Goal: Task Accomplishment & Management: Manage account settings

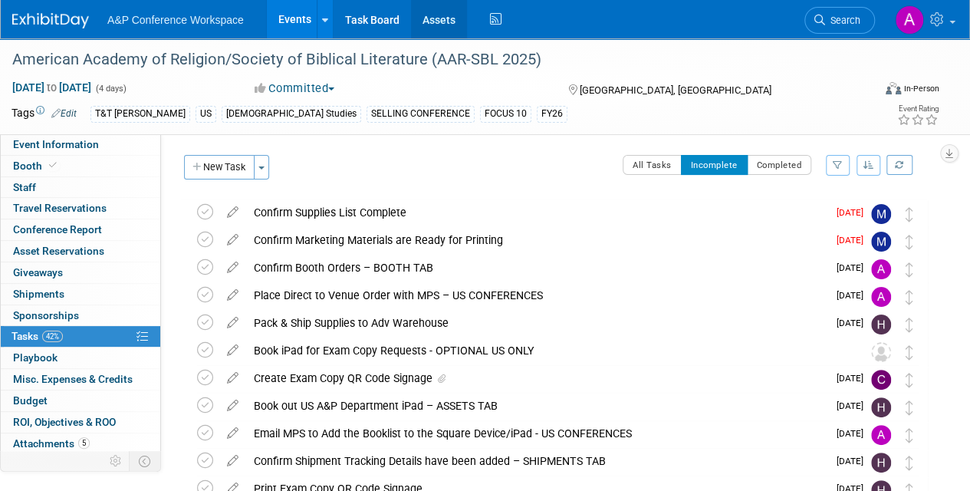
click at [439, 21] on link "Assets" at bounding box center [439, 19] width 56 height 38
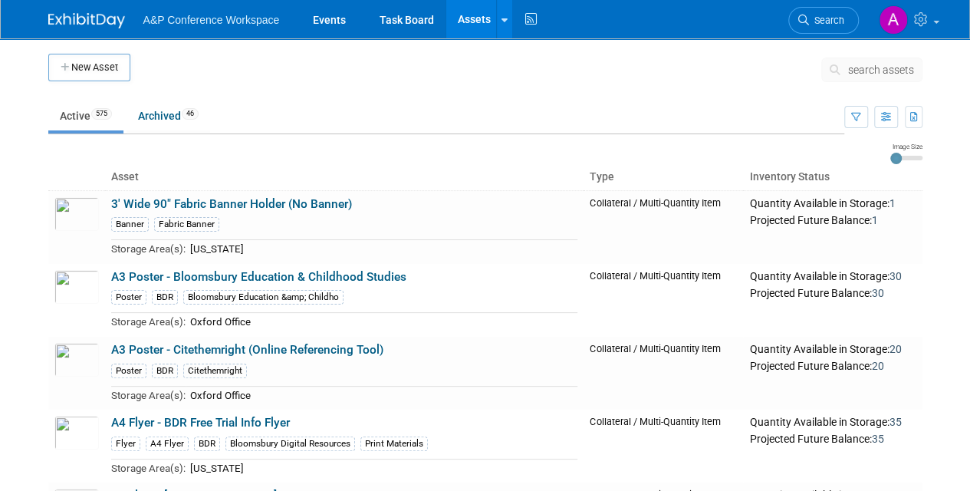
click at [866, 75] on span "search assets" at bounding box center [881, 70] width 66 height 12
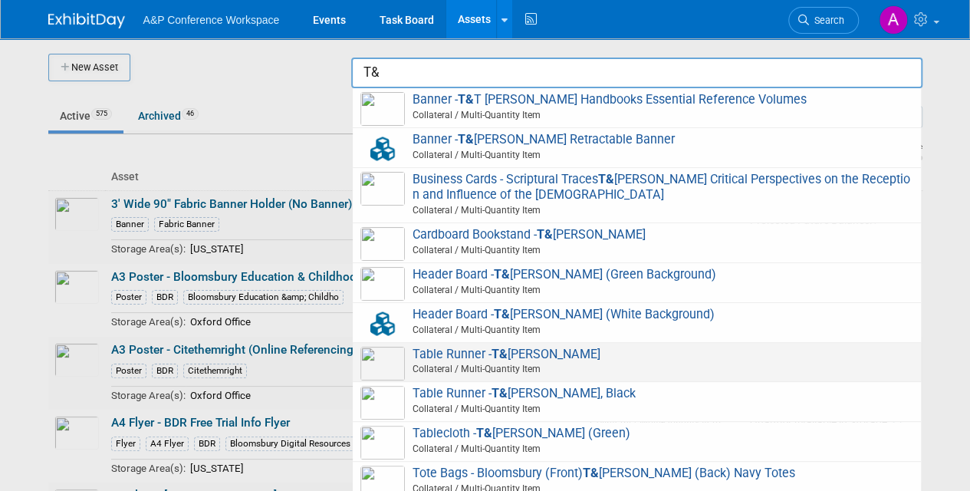
click at [520, 356] on span "Table Runner - T& T [PERSON_NAME] Collateral / Multi-Quantity Item" at bounding box center [636, 362] width 553 height 31
type input "Table Runner - T&T [PERSON_NAME]"
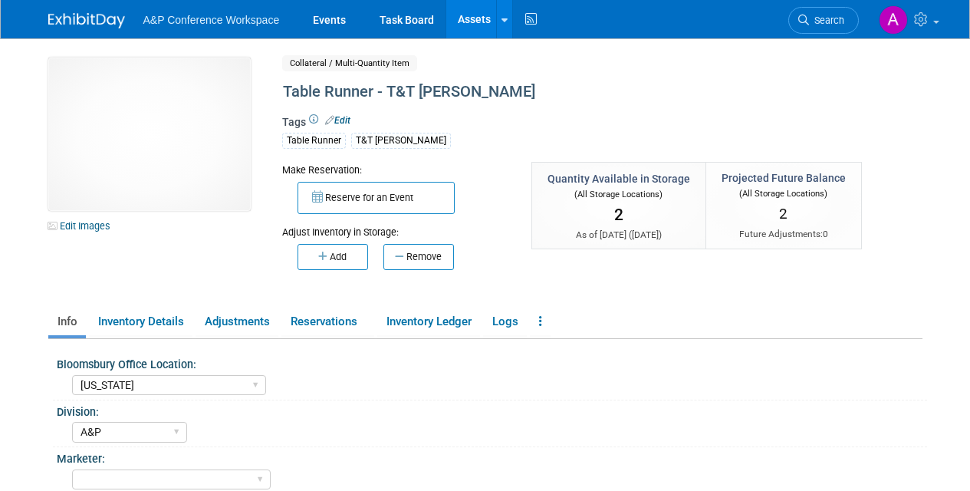
select select "[US_STATE]"
select select "A&P"
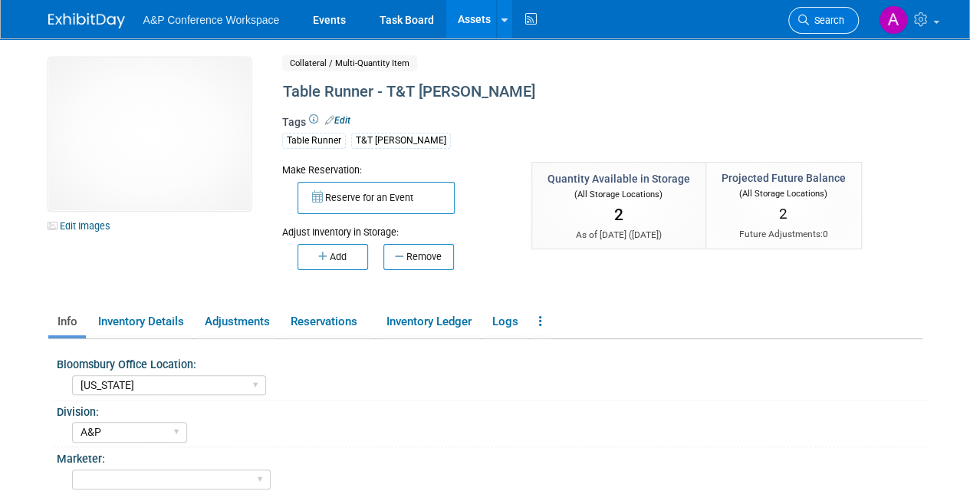
click at [821, 24] on span "Search" at bounding box center [826, 21] width 35 height 12
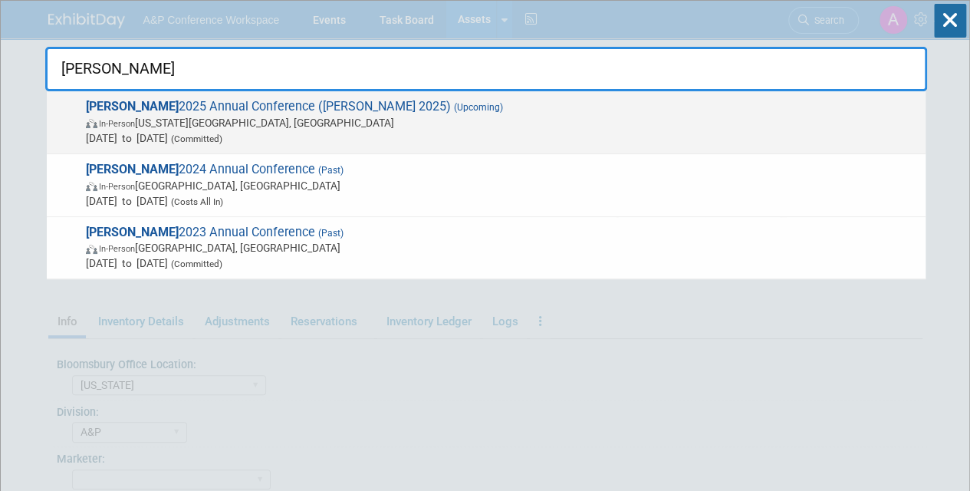
type input "[PERSON_NAME]"
click at [354, 138] on span "[DATE] to [DATE] (Committed)" at bounding box center [502, 137] width 832 height 15
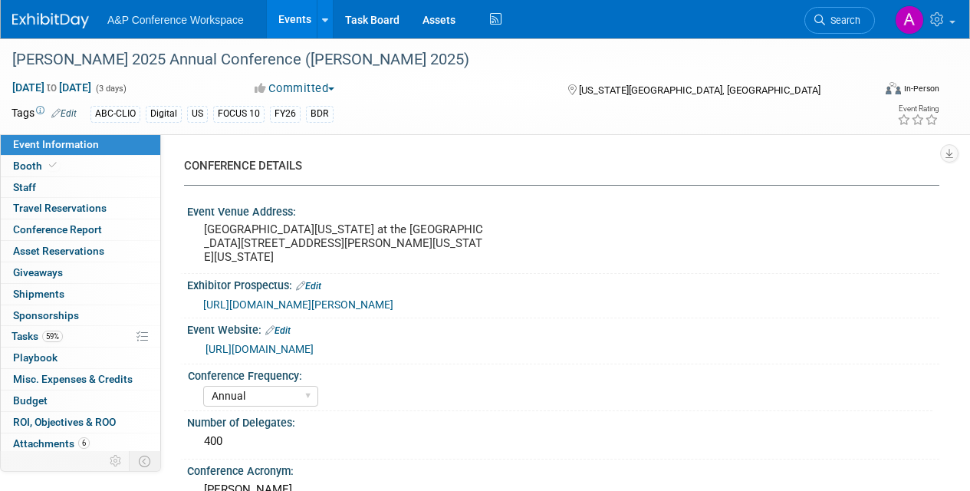
select select "Annual"
select select "Level 2"
select select "In-Person Booth"
select select "Library & Information Science"
select select "Bloomsbury Libraries Unlimited"
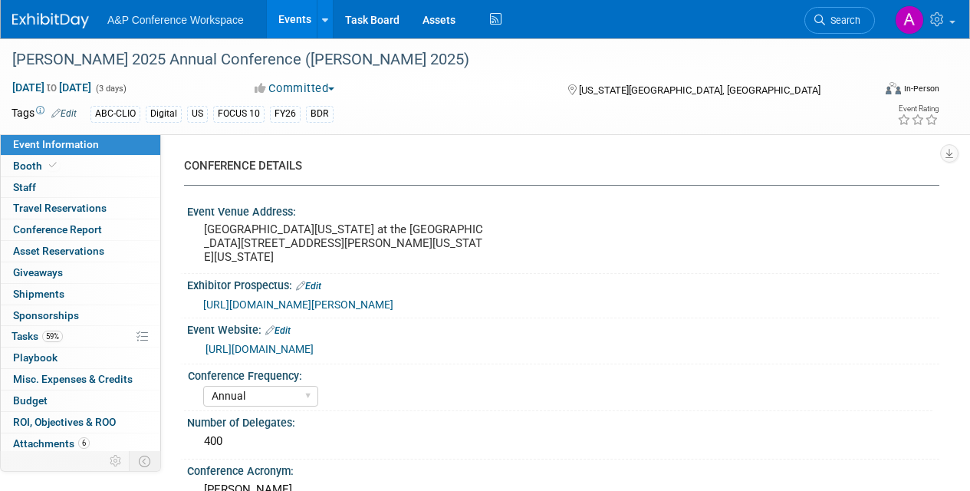
select select "Amanda Oney"
select select "[PERSON_NAME]"
select select "Brand/Subject Presence​"
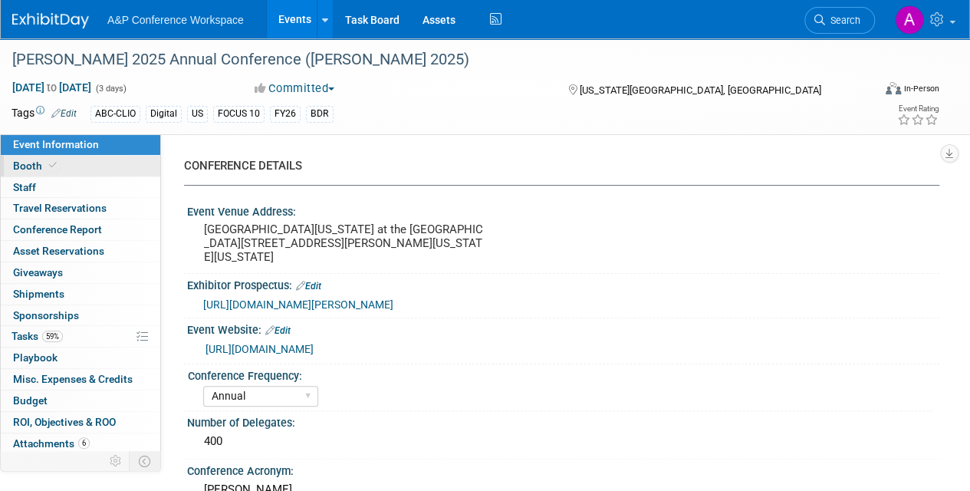
click at [38, 161] on span "Booth" at bounding box center [36, 166] width 47 height 12
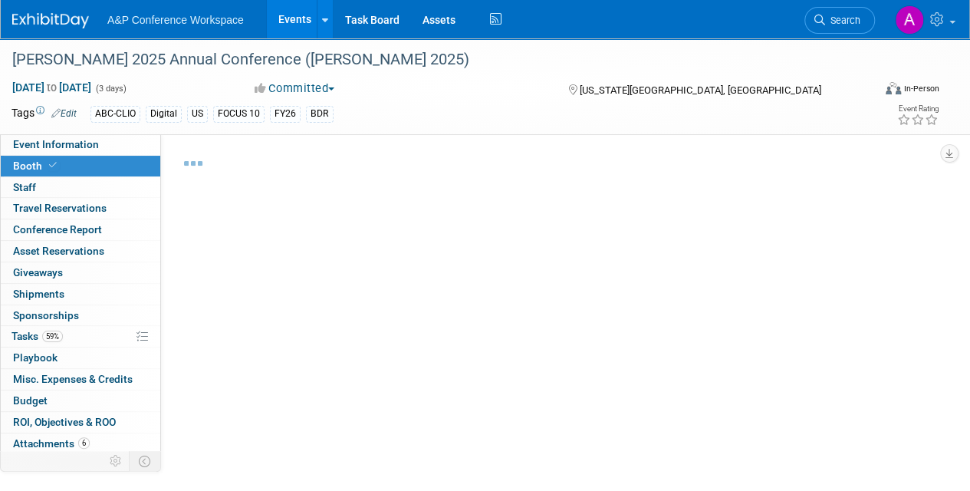
select select "CLLU - Libraries Unlimited"
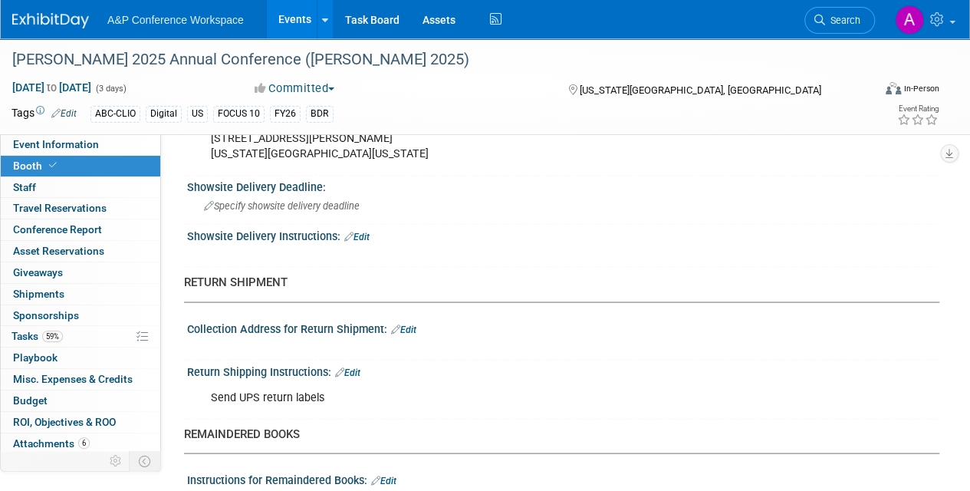
scroll to position [1288, 0]
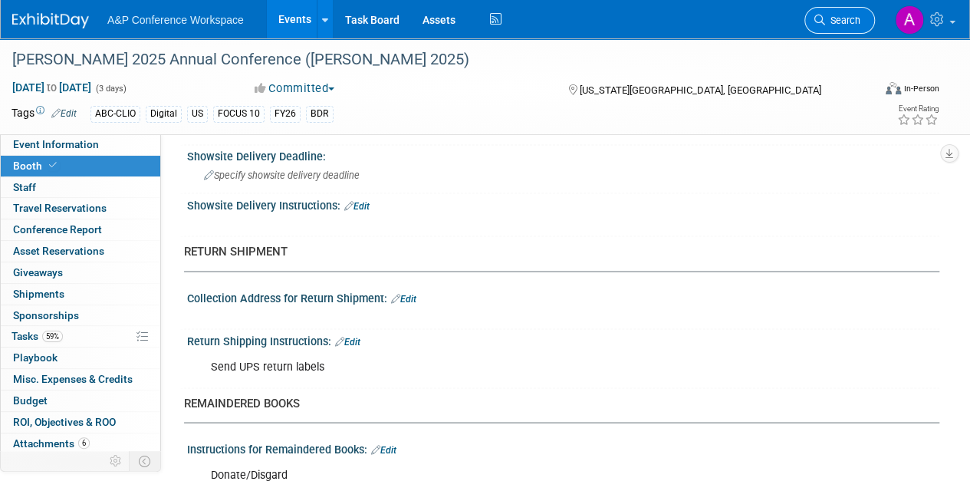
click at [839, 28] on link "Search" at bounding box center [839, 20] width 71 height 27
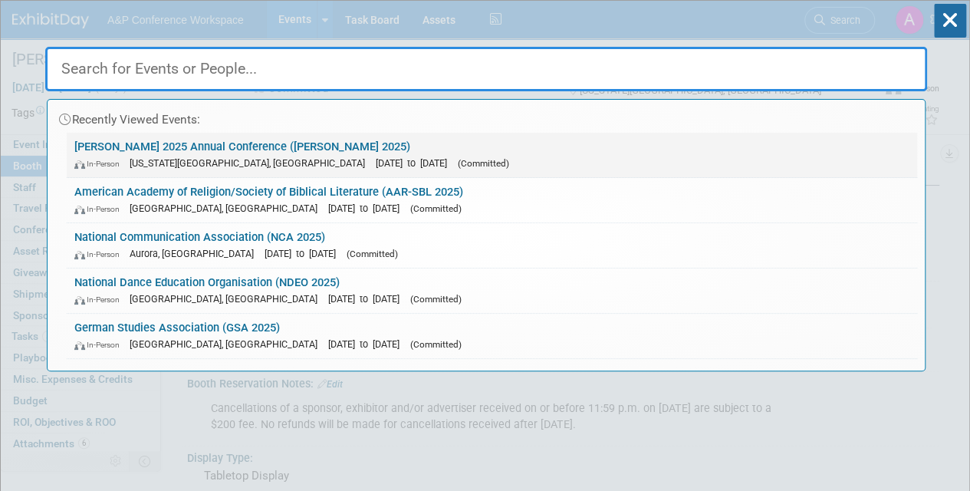
click at [376, 160] on span "Oct 6, 2025 to Oct 8, 2025" at bounding box center [415, 163] width 79 height 12
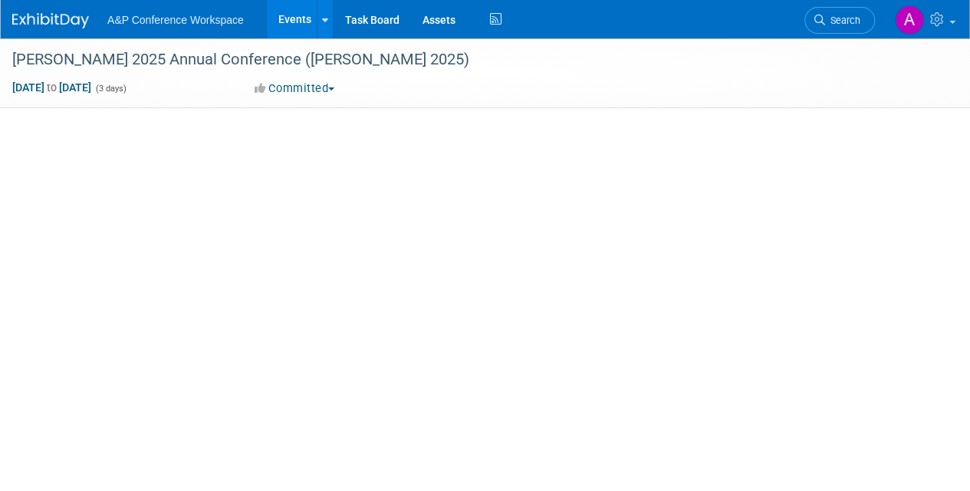
select select "Annual"
select select "Level 2"
select select "In-Person Booth"
select select "Library & Information Science"
select select "Bloomsbury Libraries Unlimited"
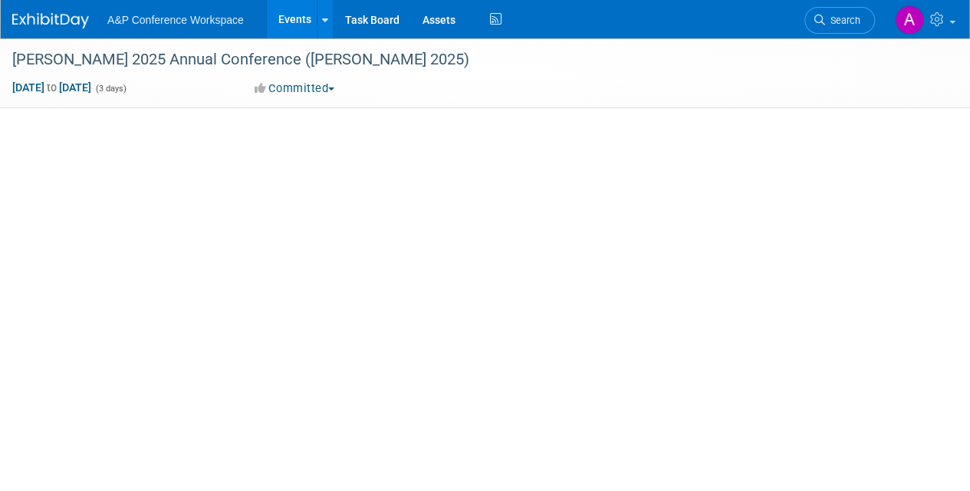
select select "[PERSON_NAME]"
select select "Brand/Subject Presence​"
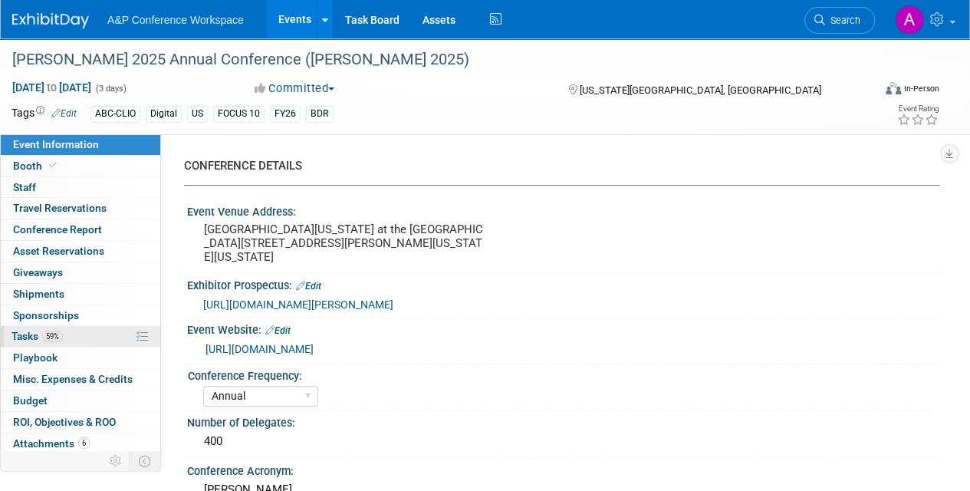
click at [29, 337] on span "Tasks 59%" at bounding box center [37, 336] width 51 height 12
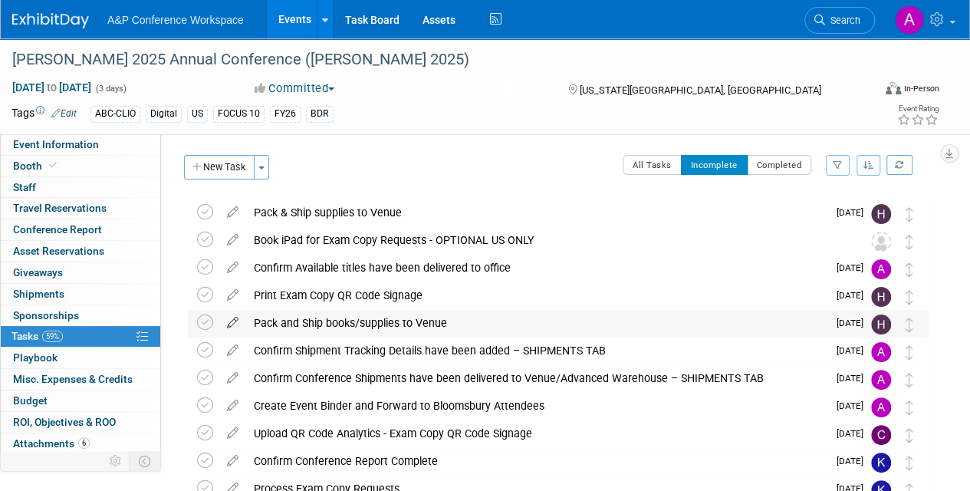
click at [231, 320] on icon at bounding box center [232, 319] width 27 height 19
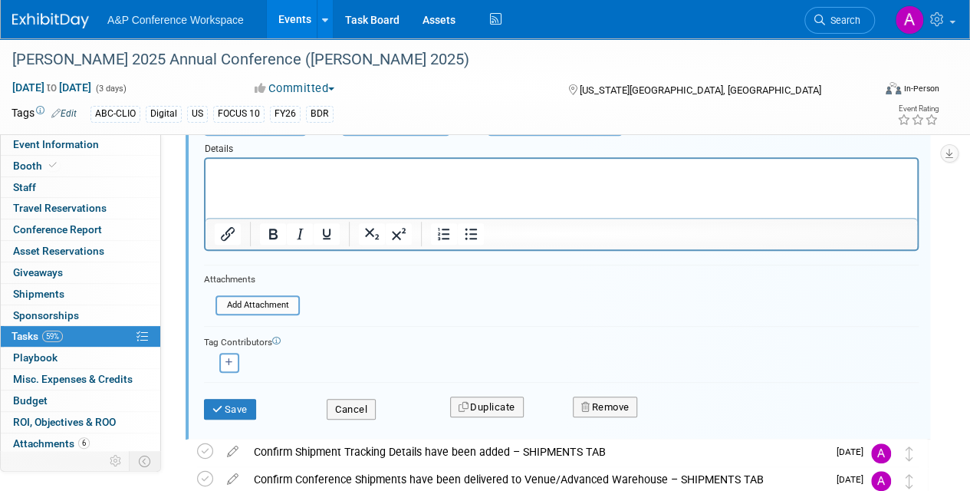
scroll to position [299, 0]
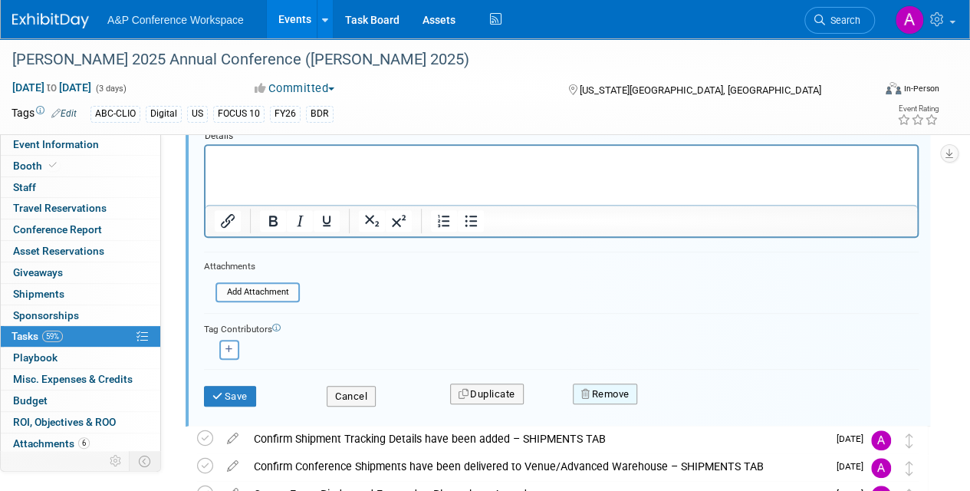
click at [618, 388] on button "Remove" at bounding box center [605, 393] width 65 height 21
click at [678, 406] on icon at bounding box center [680, 407] width 9 height 8
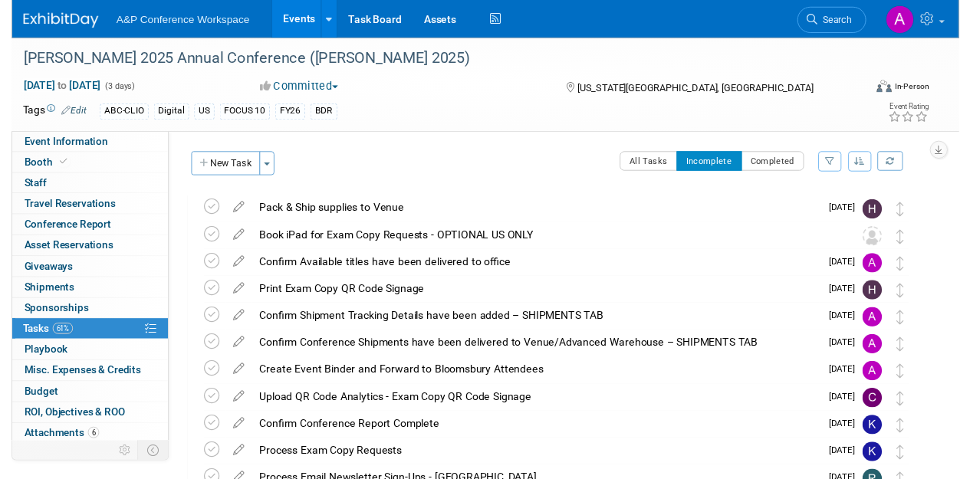
scroll to position [0, 0]
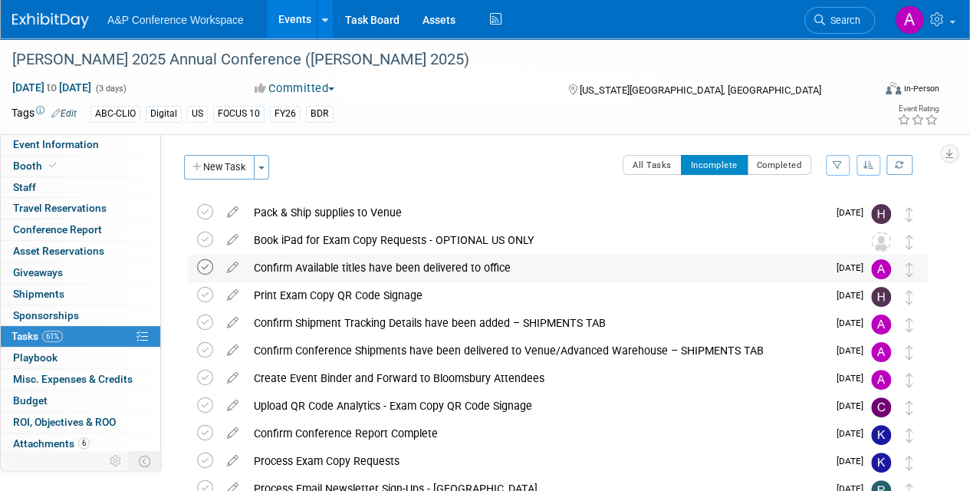
click at [204, 268] on icon at bounding box center [205, 267] width 16 height 16
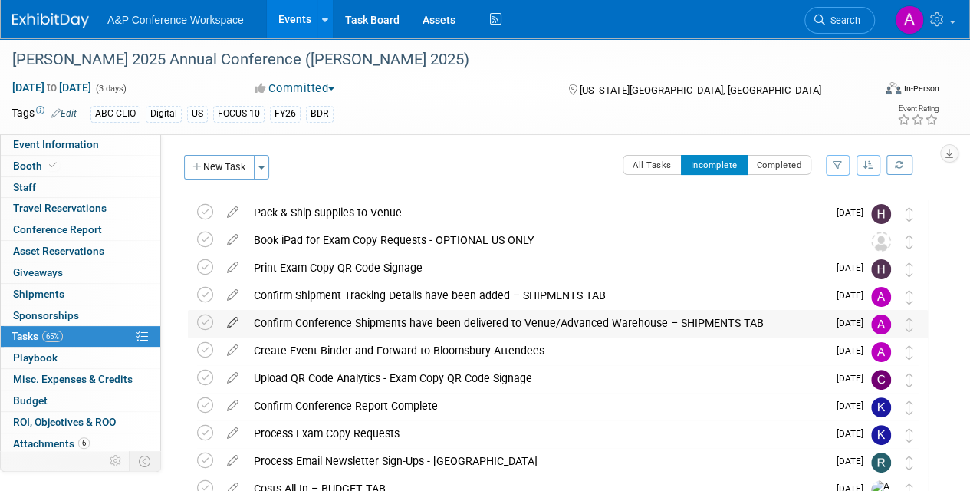
click at [231, 323] on icon at bounding box center [232, 319] width 27 height 19
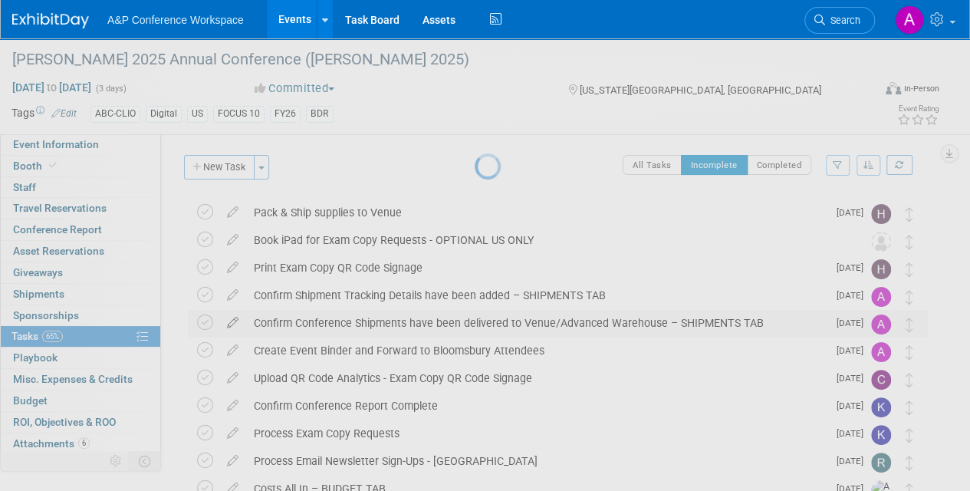
select select "9"
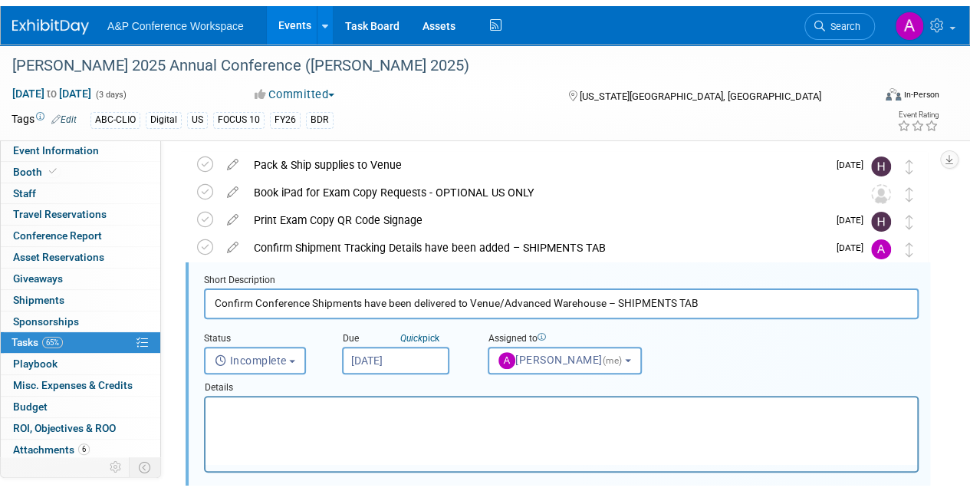
scroll to position [84, 0]
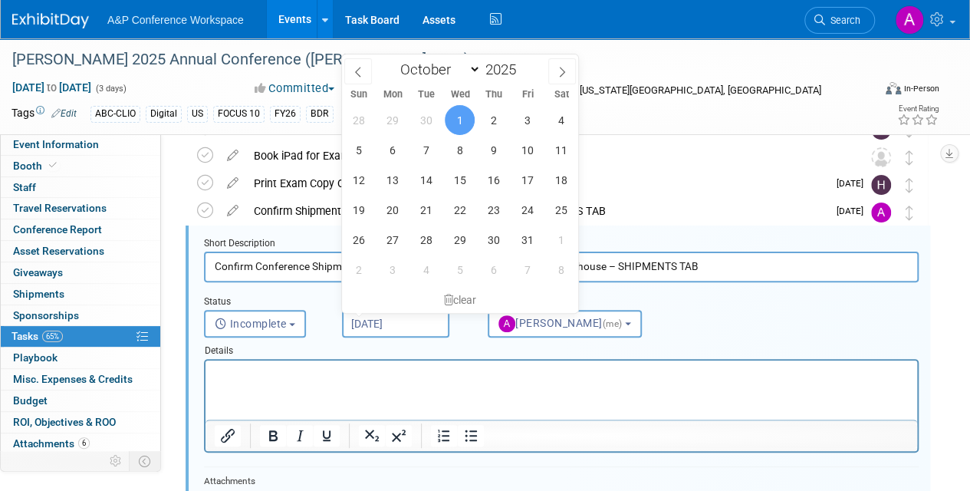
click at [433, 320] on input "Oct 1, 2025" at bounding box center [395, 324] width 107 height 28
click at [493, 123] on span "2" at bounding box center [494, 120] width 30 height 30
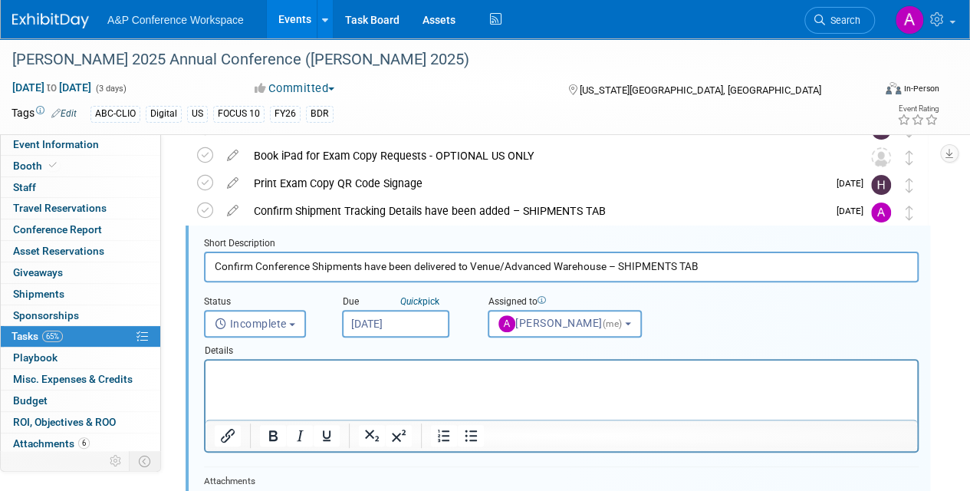
click at [411, 324] on input "Oct 2, 2025" at bounding box center [395, 324] width 107 height 28
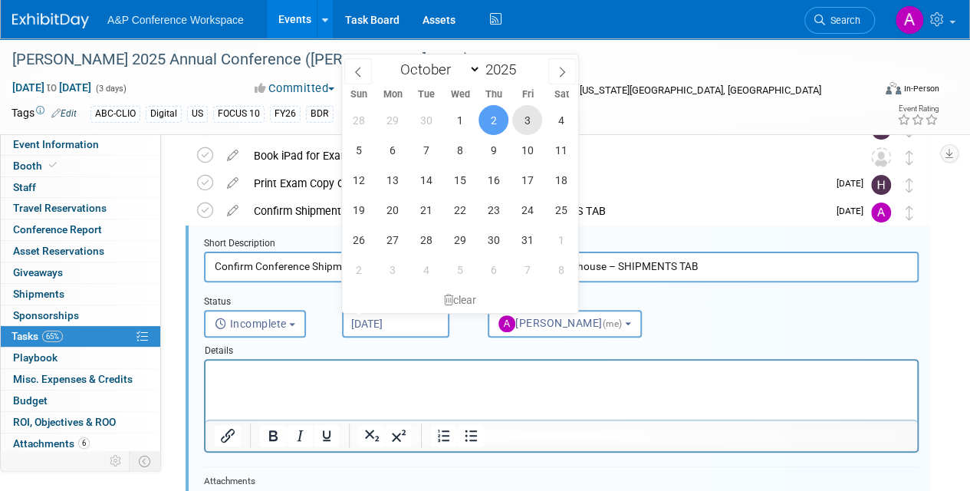
click at [529, 118] on span "3" at bounding box center [527, 120] width 30 height 30
type input "Oct 3, 2025"
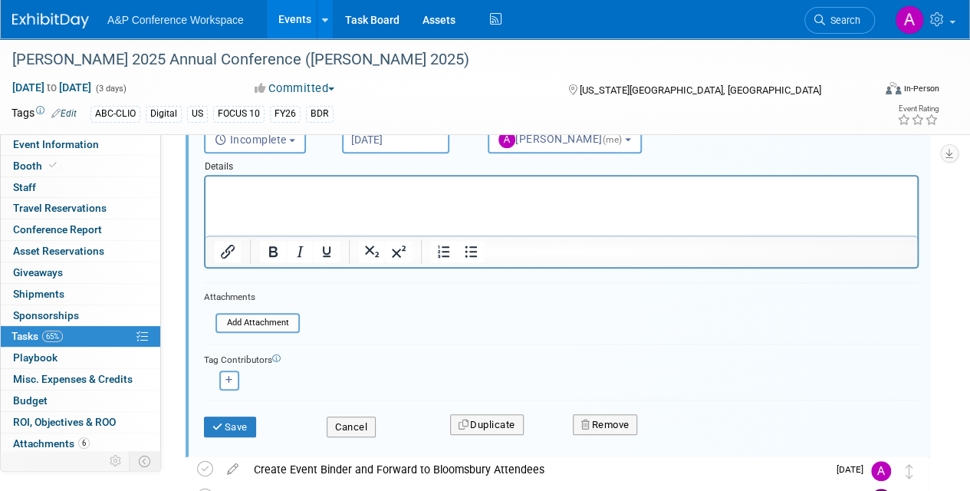
scroll to position [299, 0]
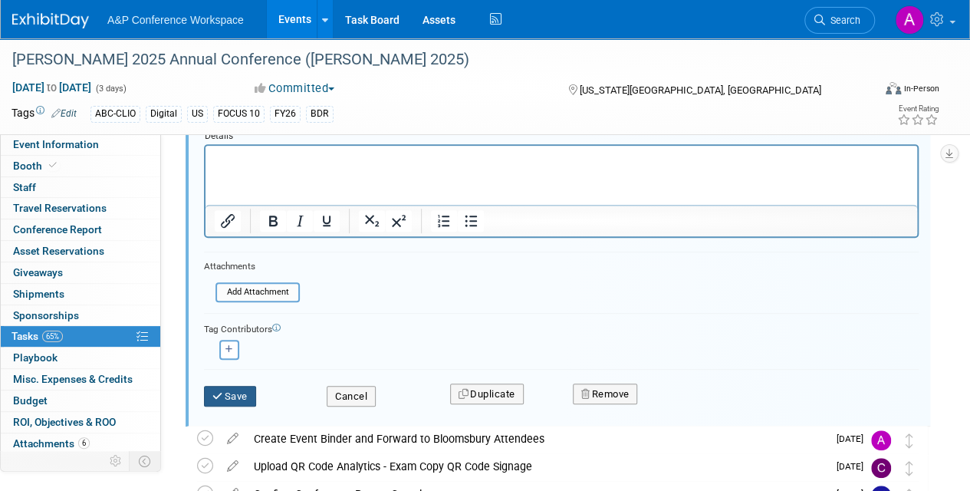
click at [230, 394] on button "Save" at bounding box center [230, 396] width 52 height 21
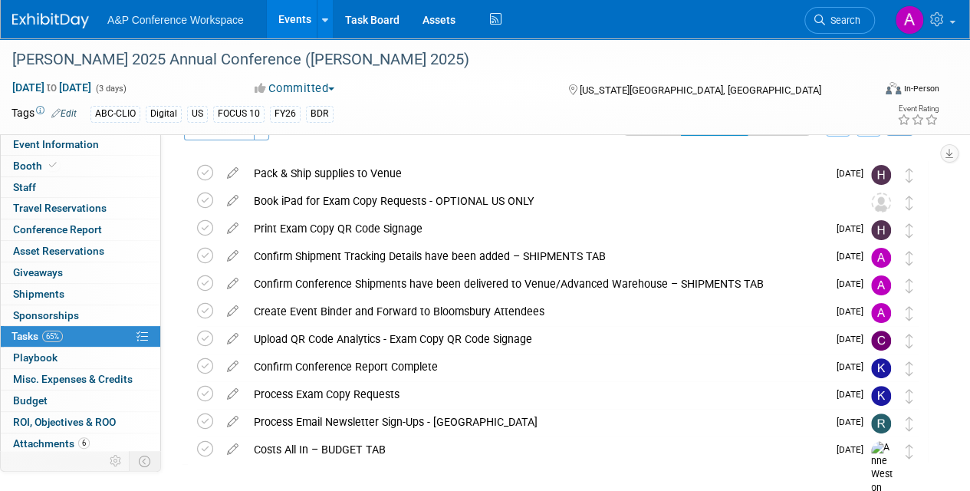
scroll to position [13, 0]
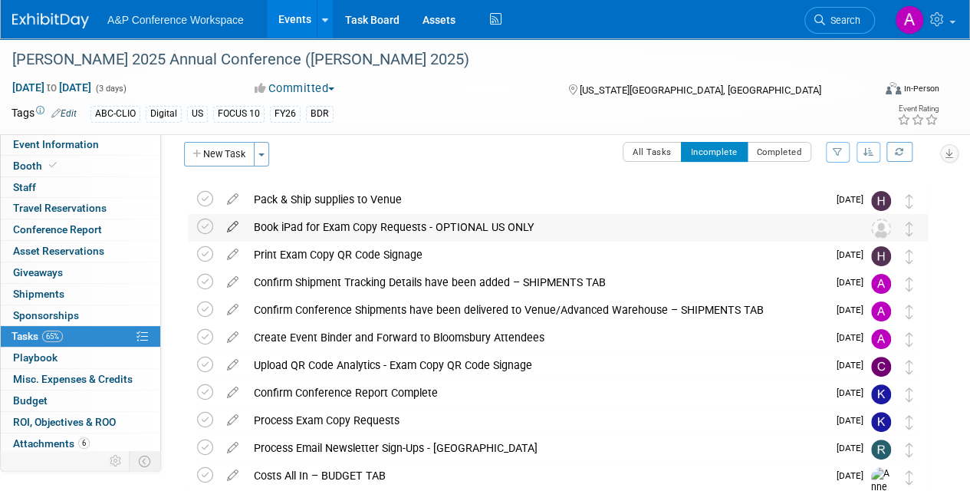
click at [236, 222] on icon at bounding box center [232, 223] width 27 height 19
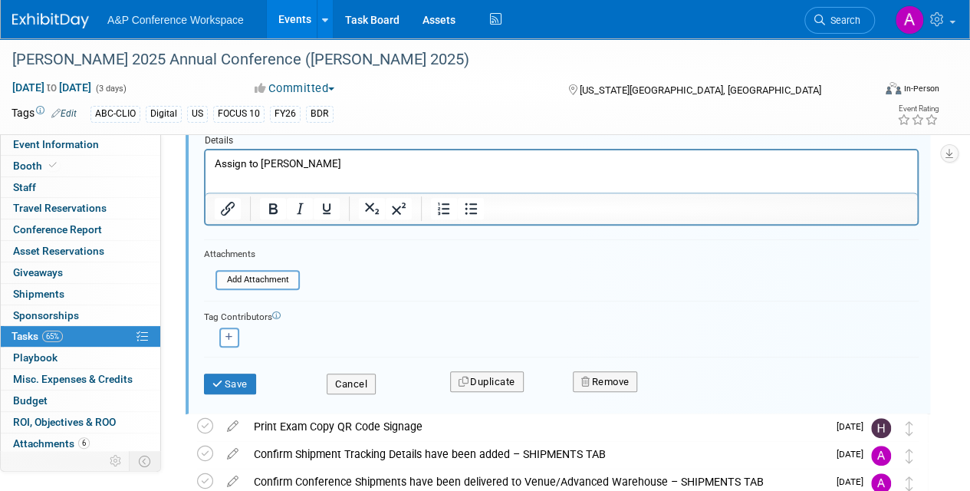
scroll to position [216, 0]
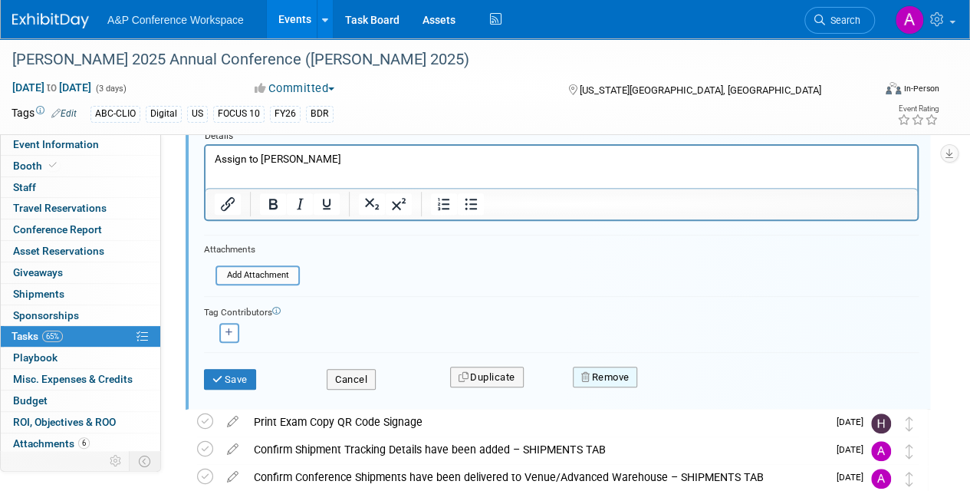
click at [607, 380] on button "Remove" at bounding box center [605, 377] width 65 height 21
click at [696, 384] on link "Yes" at bounding box center [691, 389] width 44 height 25
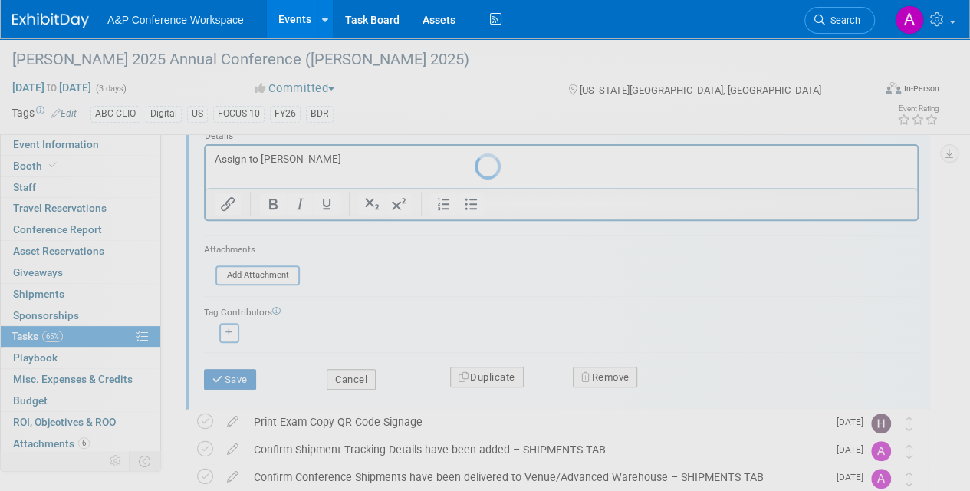
scroll to position [77, 0]
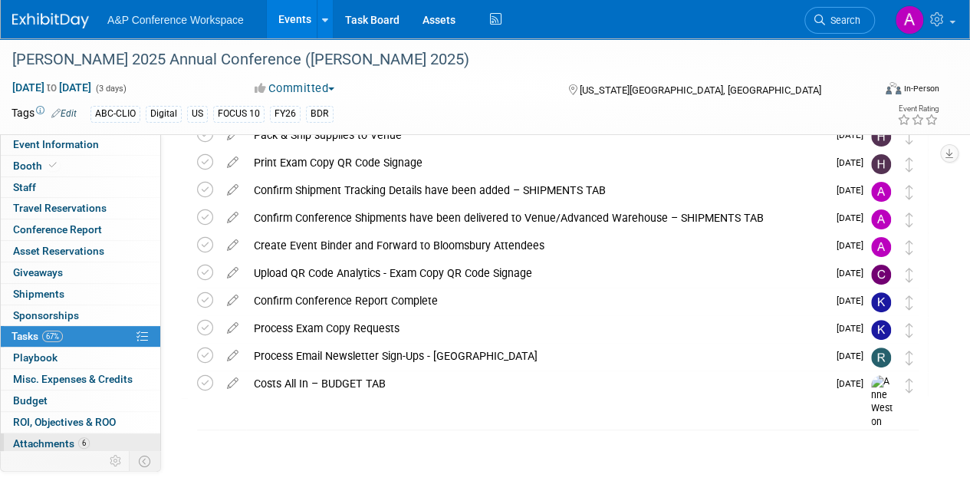
click at [55, 440] on span "Attachments 6" at bounding box center [51, 443] width 77 height 12
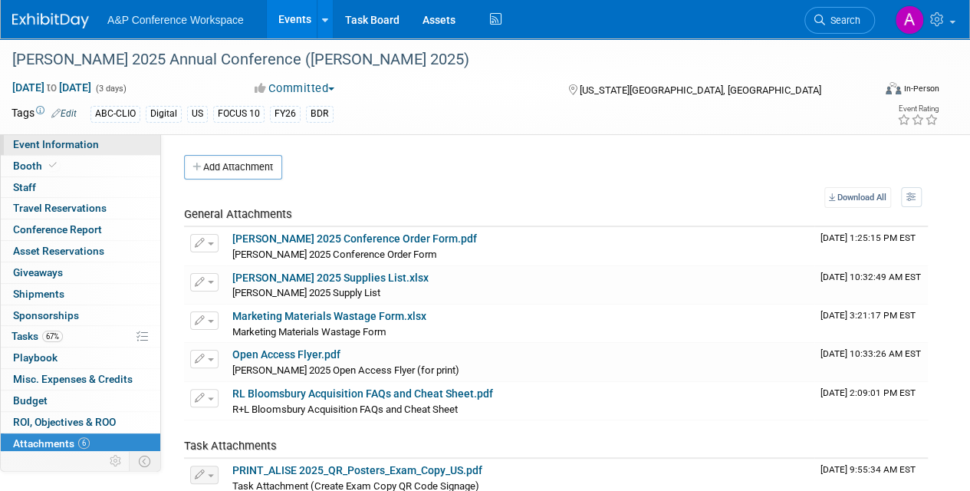
click at [71, 147] on span "Event Information" at bounding box center [56, 144] width 86 height 12
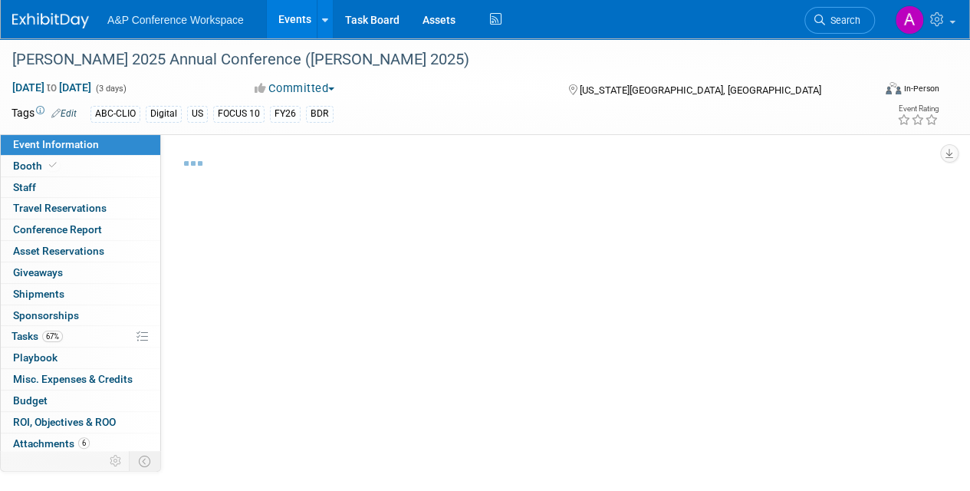
select select "Annual"
select select "Level 2"
select select "In-Person Booth"
select select "Library & Information Science"
select select "Bloomsbury Libraries Unlimited"
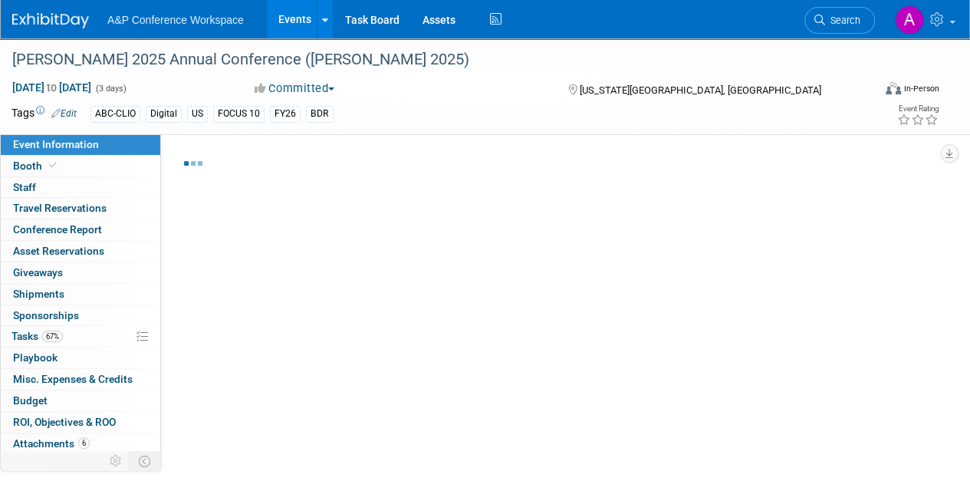
select select "Amanda Oney"
select select "Taylor Thompson"
select select "Rosalie Love"
select select "Brand/Subject Presence​"
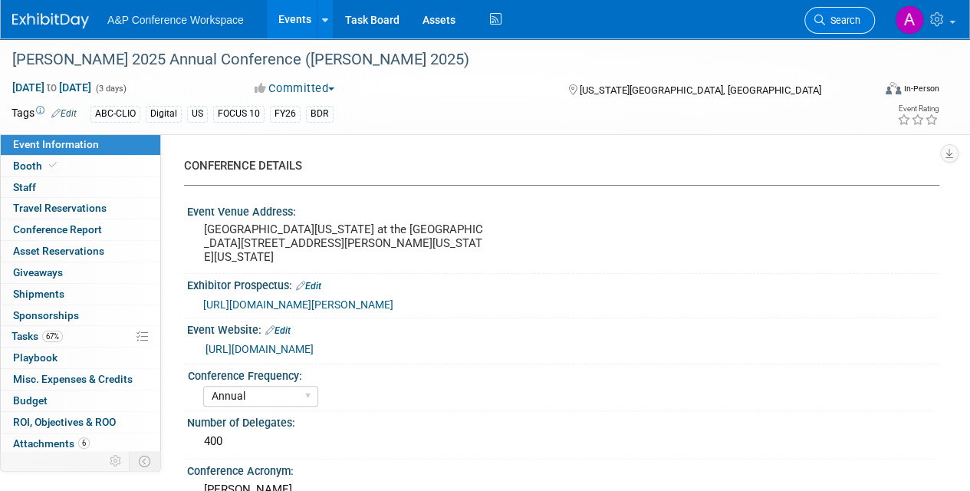
click at [841, 25] on span "Search" at bounding box center [842, 21] width 35 height 12
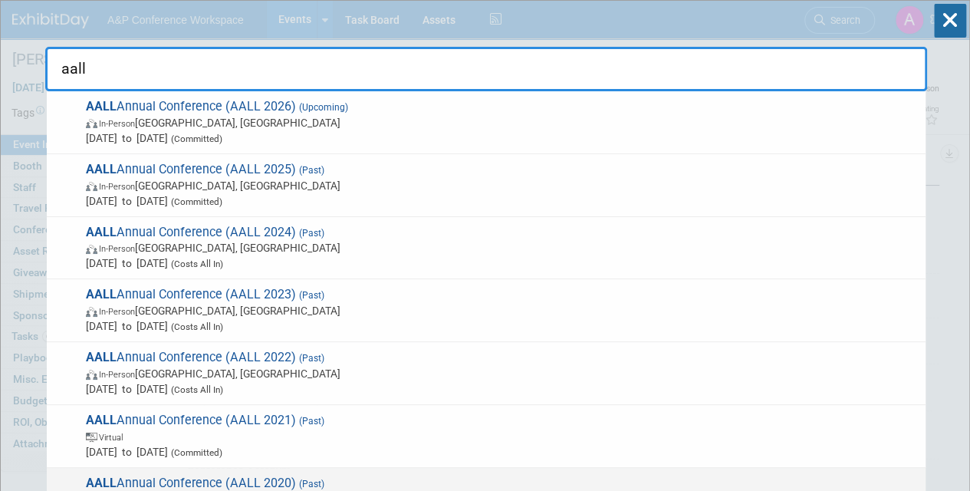
type input "aall"
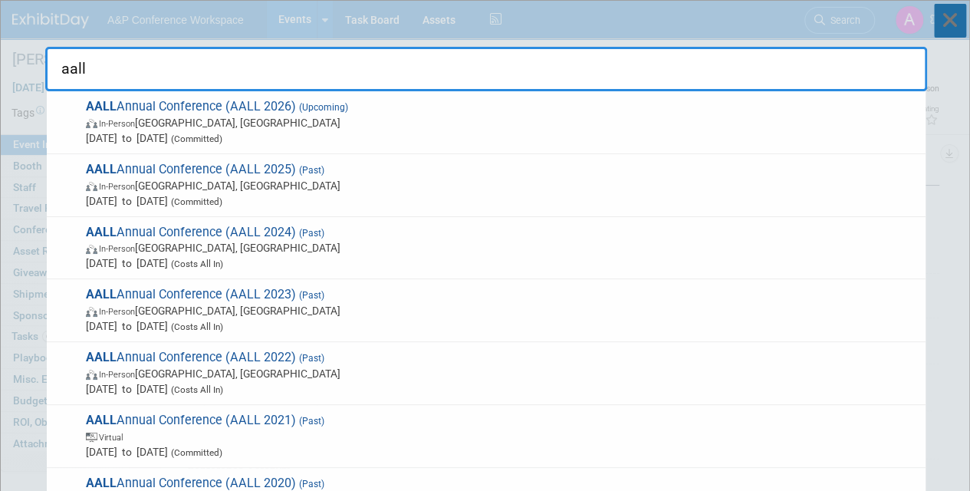
click at [946, 25] on icon at bounding box center [950, 21] width 32 height 34
